Goal: Task Accomplishment & Management: Manage account settings

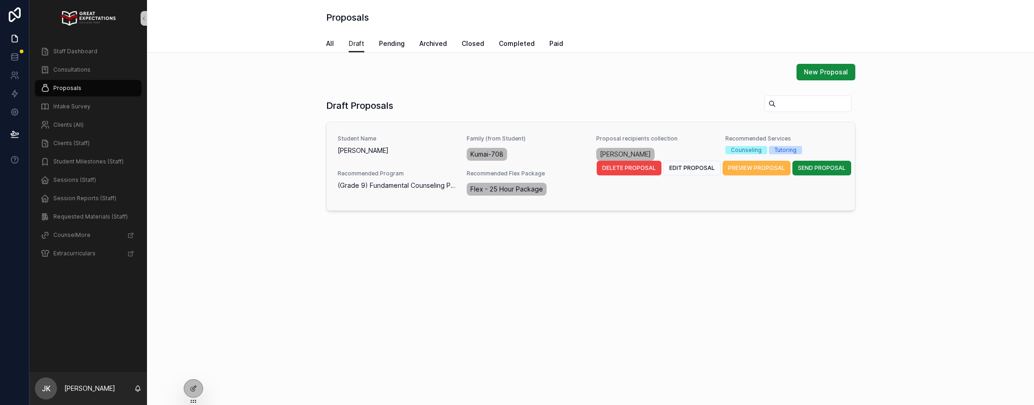
click at [751, 171] on span "PREVIEW PROPOSAL" at bounding box center [756, 168] width 57 height 7
click at [685, 170] on span "EDIT PROPOSAL" at bounding box center [691, 168] width 45 height 7
click at [829, 165] on span "SEND PROPOSAL" at bounding box center [822, 168] width 48 height 7
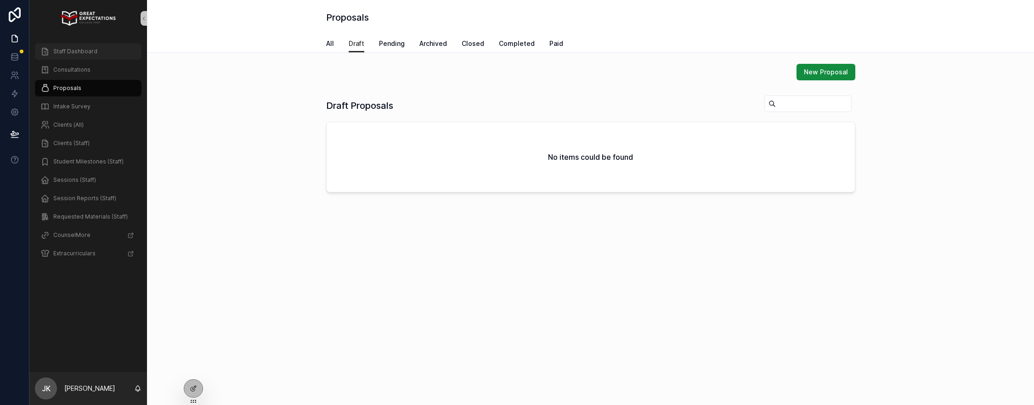
click at [78, 50] on span "Staff Dashboard" at bounding box center [75, 51] width 44 height 7
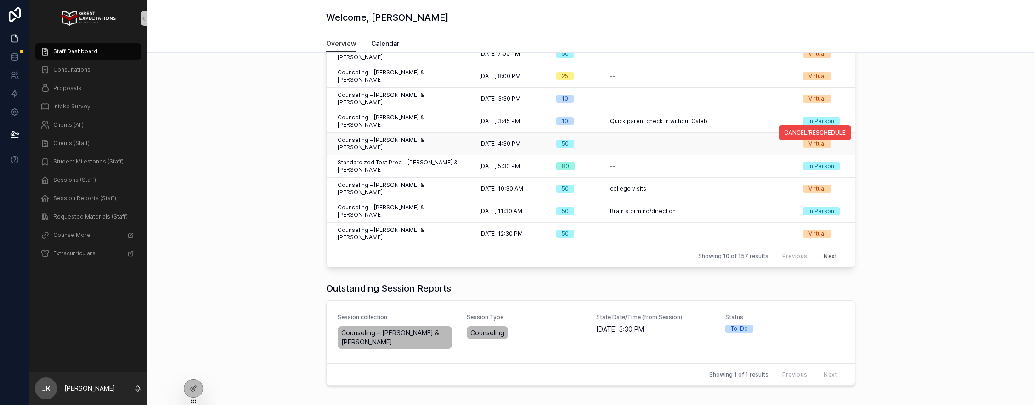
scroll to position [112, 0]
click at [71, 67] on span "Consultations" at bounding box center [71, 69] width 37 height 7
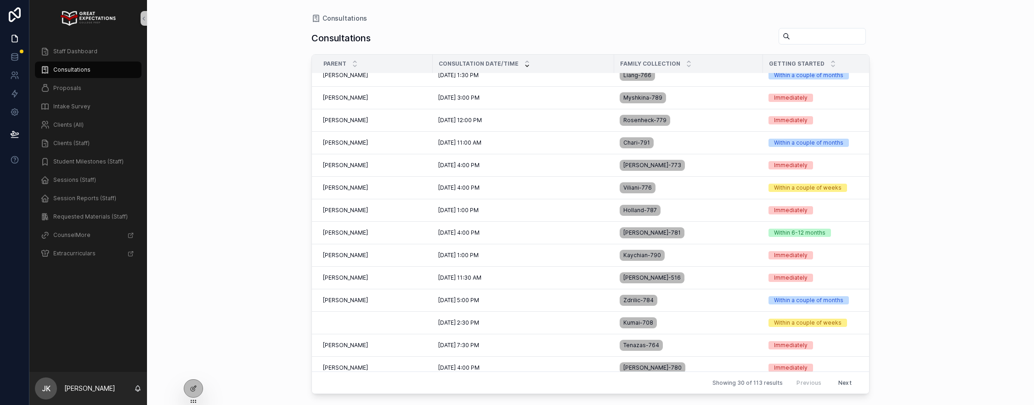
scroll to position [121, 0]
click at [351, 313] on td "scrollable content" at bounding box center [372, 323] width 121 height 23
click at [352, 303] on span "Nicole Zdrilic" at bounding box center [345, 300] width 45 height 7
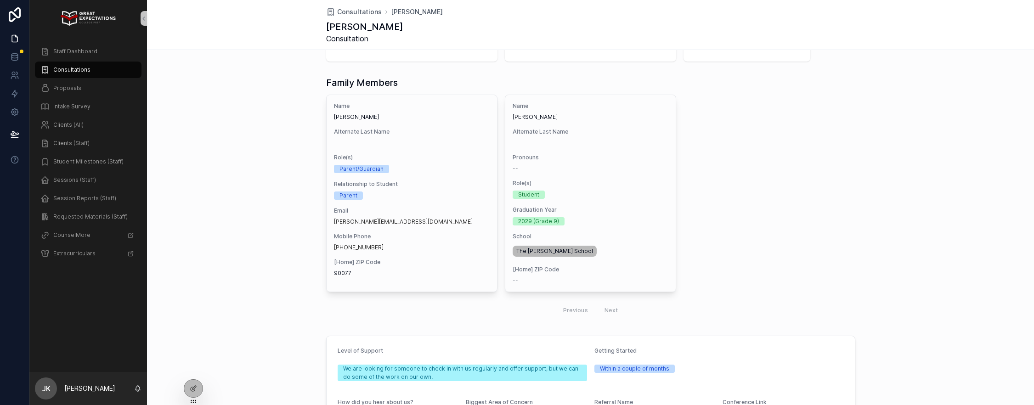
scroll to position [48, 0]
click at [172, 235] on div "Family Members Name Nicole Zdrilic Alternate Last Name -- Role(s) Parent/Guardi…" at bounding box center [590, 200] width 887 height 252
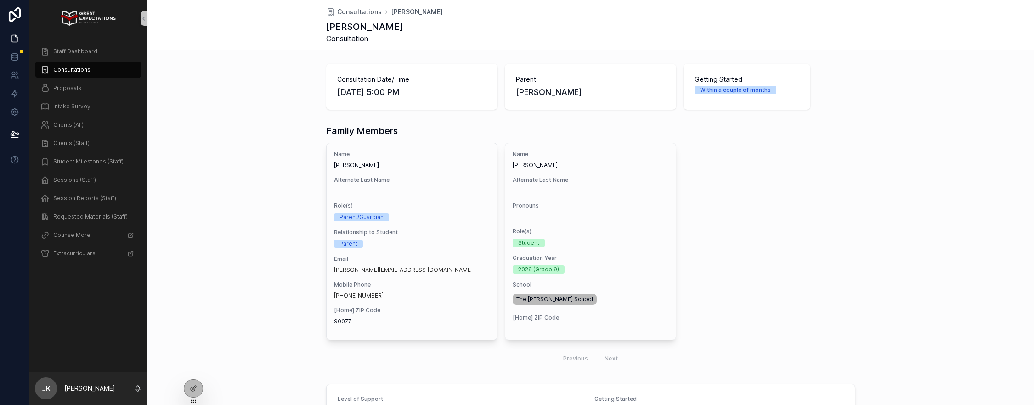
scroll to position [0, 0]
click at [59, 86] on span "Proposals" at bounding box center [67, 88] width 28 height 7
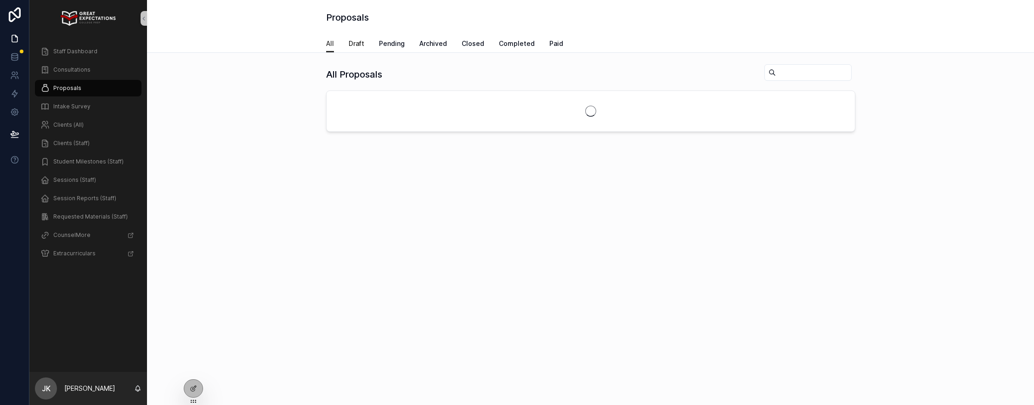
click at [356, 40] on span "Draft" at bounding box center [357, 43] width 16 height 9
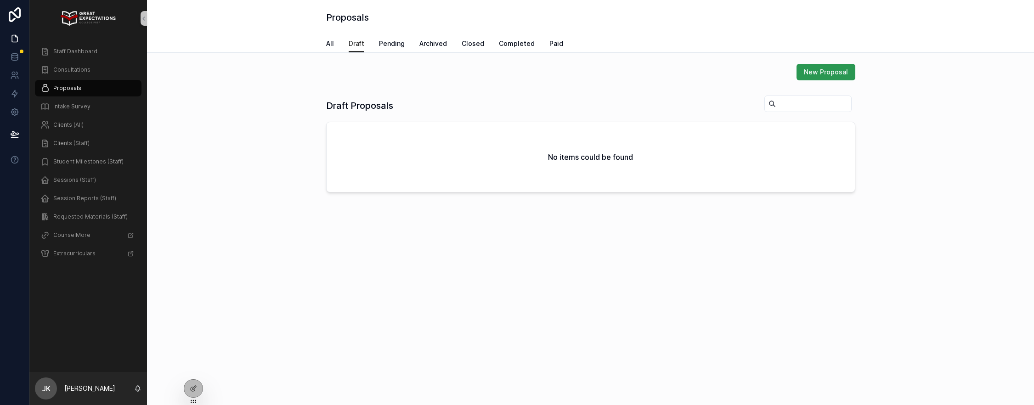
click at [834, 70] on span "New Proposal" at bounding box center [826, 72] width 44 height 9
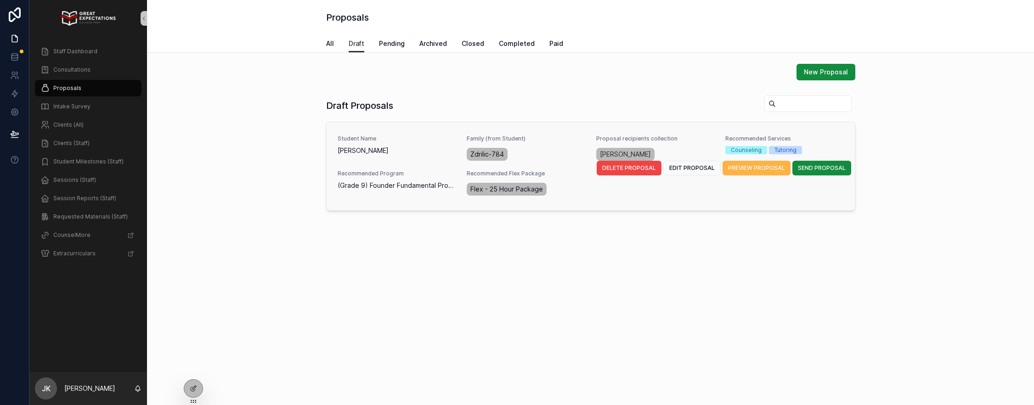
click at [763, 164] on button "PREVIEW PROPOSAL" at bounding box center [757, 168] width 68 height 15
click at [690, 170] on span "EDIT PROPOSAL" at bounding box center [691, 168] width 45 height 7
click at [759, 172] on button "PREVIEW PROPOSAL" at bounding box center [757, 168] width 68 height 15
click at [691, 164] on button "EDIT PROPOSAL" at bounding box center [692, 168] width 57 height 15
click at [832, 169] on span "SEND PROPOSAL" at bounding box center [822, 168] width 48 height 7
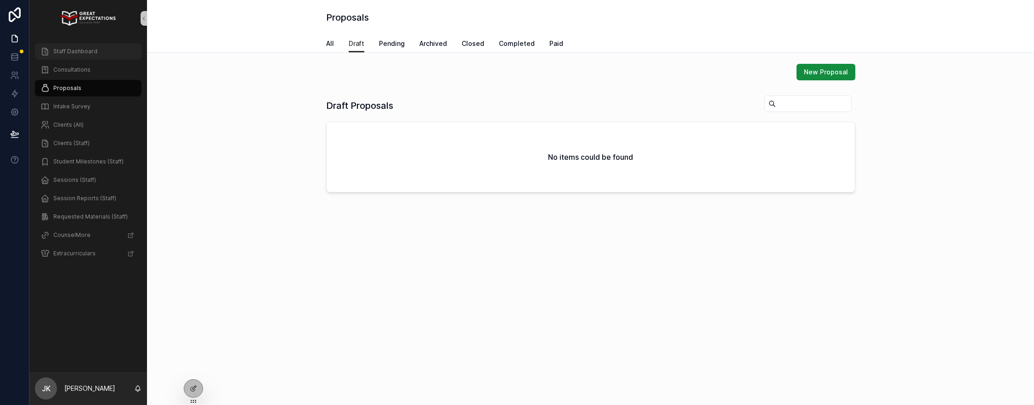
click at [72, 53] on span "Staff Dashboard" at bounding box center [75, 51] width 44 height 7
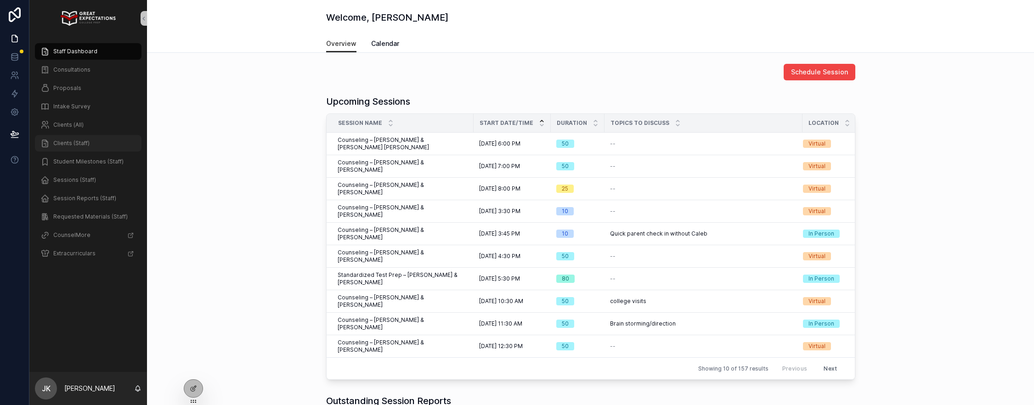
click at [64, 136] on div "Clients (Staff)" at bounding box center [88, 143] width 96 height 15
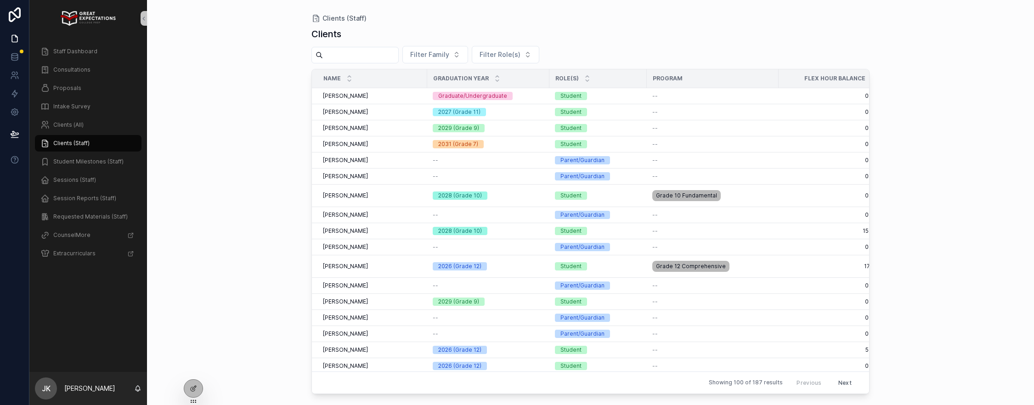
click at [356, 53] on input "scrollable content" at bounding box center [360, 55] width 75 height 13
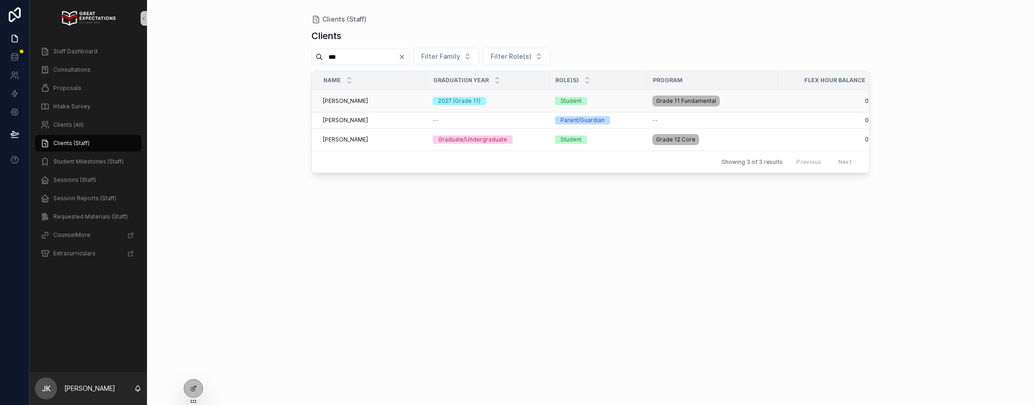
type input "***"
click at [369, 99] on div "Chloe Min Chloe Min" at bounding box center [372, 100] width 99 height 7
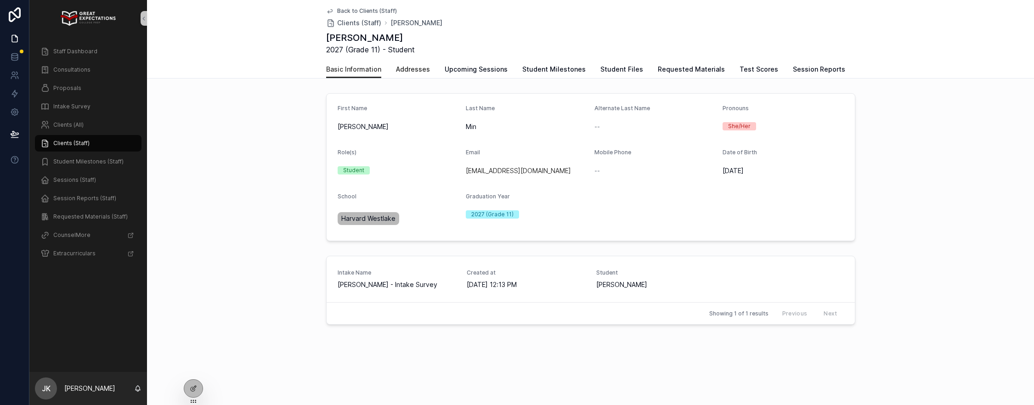
click at [416, 68] on span "Addresses" at bounding box center [413, 69] width 34 height 9
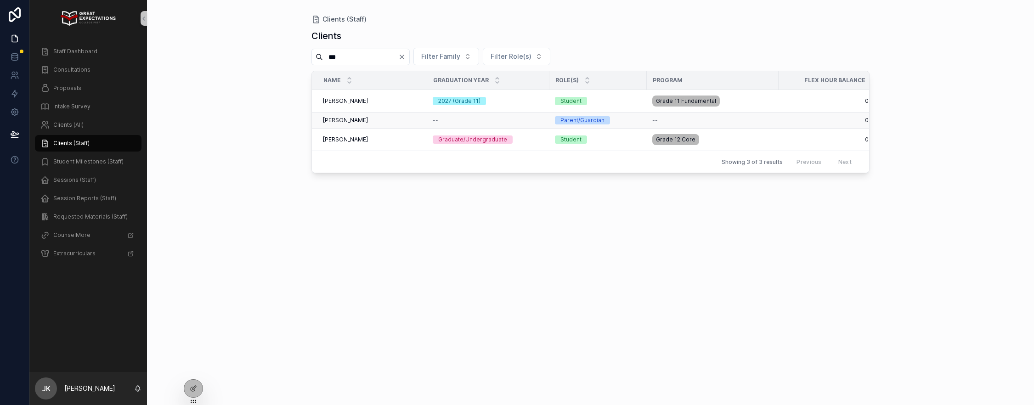
click at [344, 119] on span "James Min" at bounding box center [345, 120] width 45 height 7
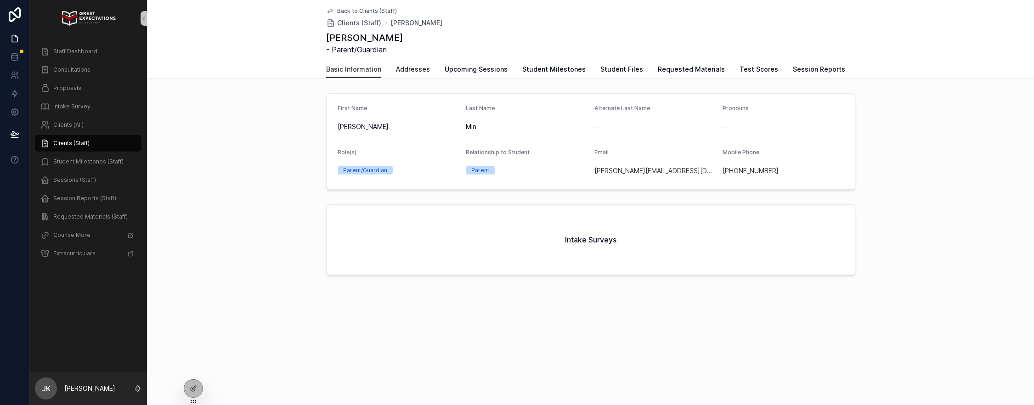
click at [409, 74] on span "Addresses" at bounding box center [413, 69] width 34 height 9
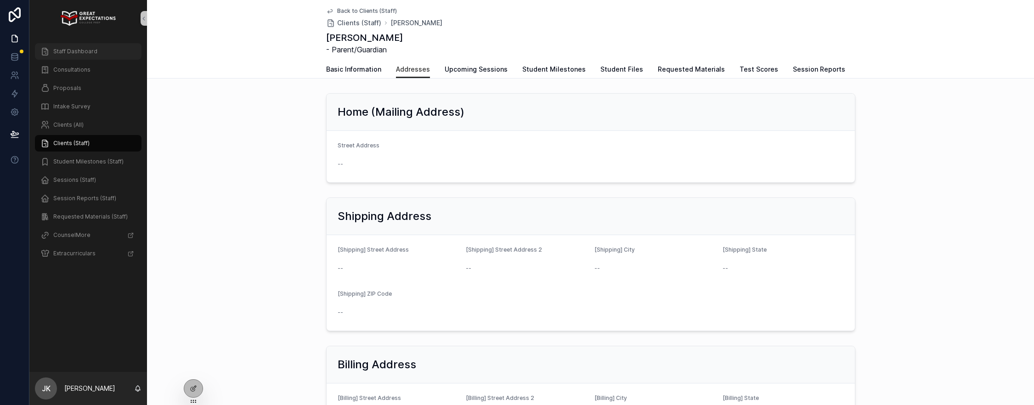
click at [64, 52] on span "Staff Dashboard" at bounding box center [75, 51] width 44 height 7
